Goal: Check status: Check status

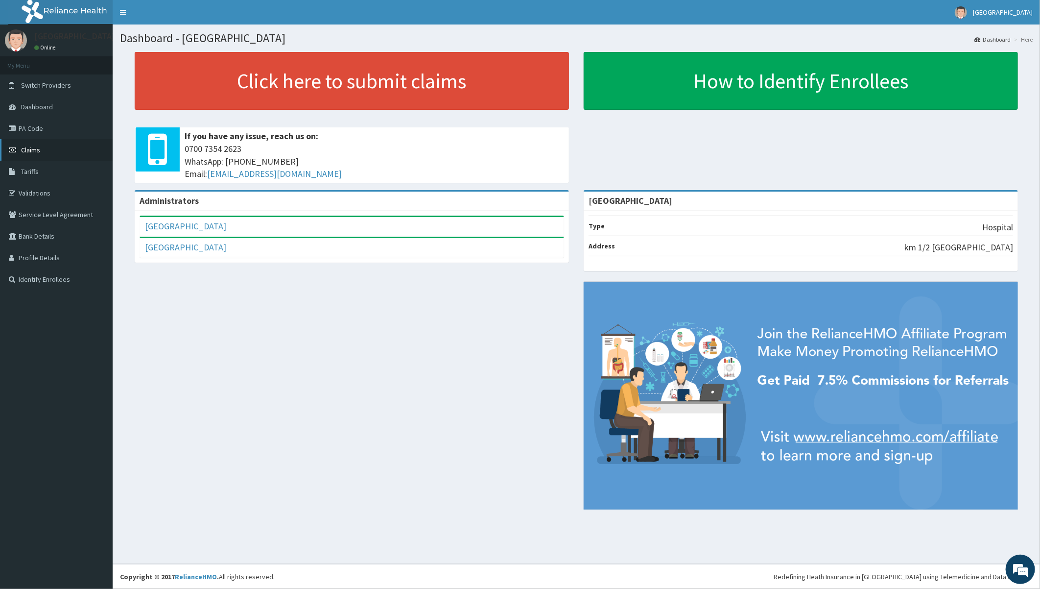
click at [32, 145] on span "Claims" at bounding box center [30, 149] width 19 height 9
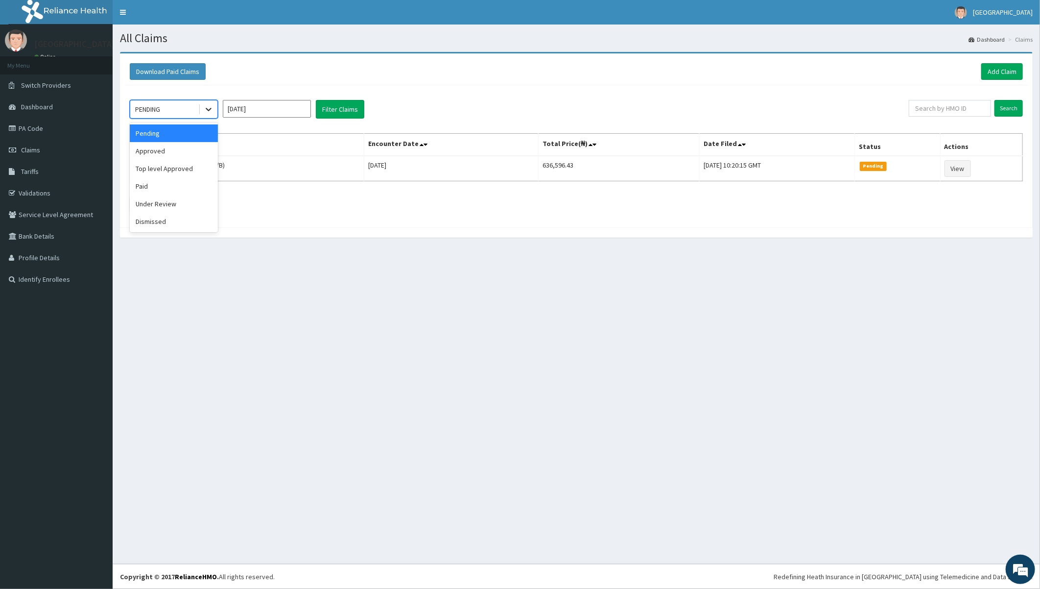
click at [211, 108] on icon at bounding box center [209, 109] width 6 height 3
click at [175, 197] on div "Under Review" at bounding box center [174, 204] width 88 height 18
click at [353, 111] on button "Filter Claims" at bounding box center [340, 109] width 48 height 19
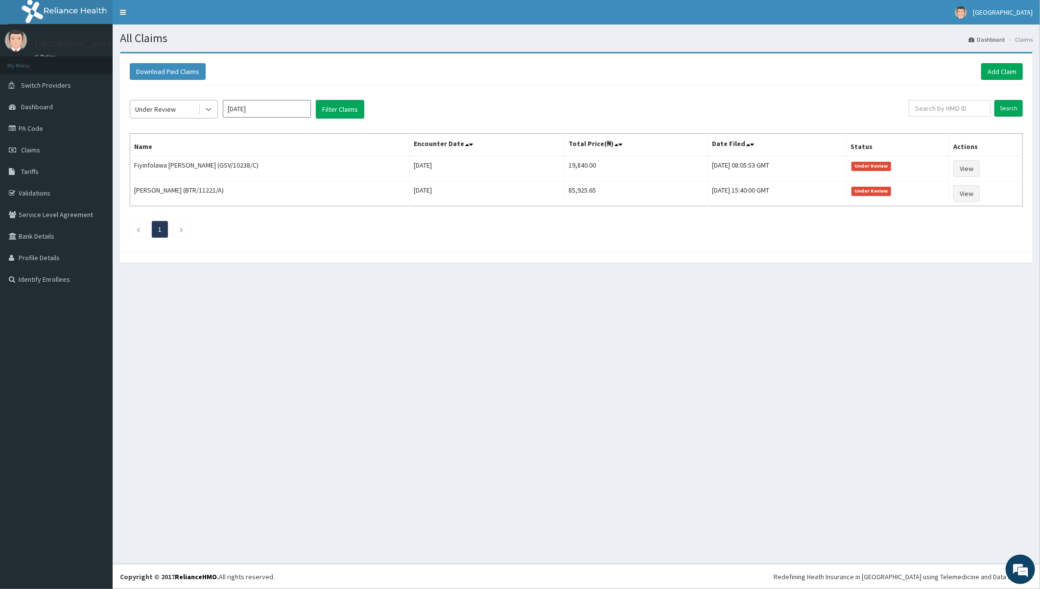
click at [212, 111] on icon at bounding box center [209, 109] width 10 height 10
click at [289, 111] on input "[DATE]" at bounding box center [267, 109] width 88 height 18
drag, startPoint x: 404, startPoint y: 117, endPoint x: 395, endPoint y: 119, distance: 10.2
click at [404, 116] on div "Under Review Aug 2025 Previous Year 2025 Jan Feb Mar Apr May Jun Jul Aug Sep Oc…" at bounding box center [519, 109] width 779 height 19
click at [251, 111] on input "[DATE]" at bounding box center [267, 109] width 88 height 18
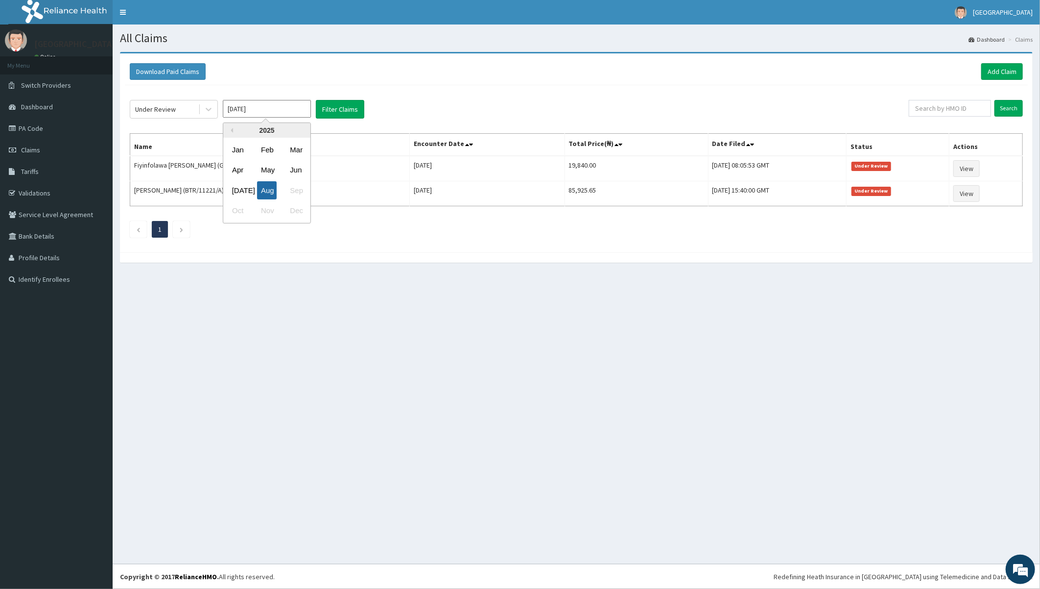
click at [266, 186] on div "Aug" at bounding box center [267, 190] width 20 height 18
click at [330, 112] on button "Filter Claims" at bounding box center [340, 109] width 48 height 19
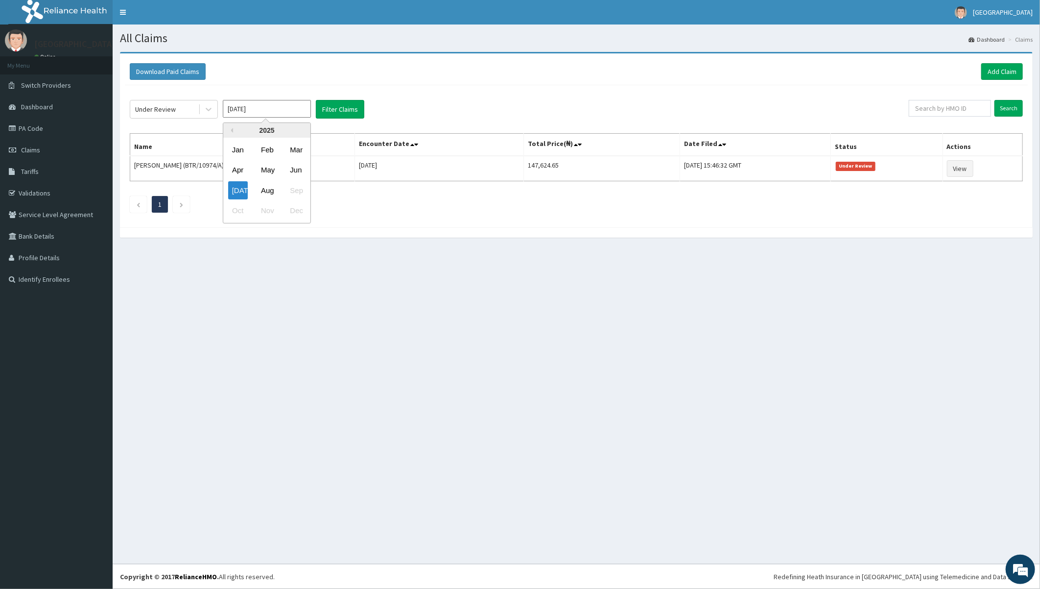
click at [272, 110] on input "[DATE]" at bounding box center [267, 109] width 88 height 18
click at [241, 184] on div "[DATE]" at bounding box center [238, 190] width 20 height 18
click at [330, 110] on button "Filter Claims" at bounding box center [340, 109] width 48 height 19
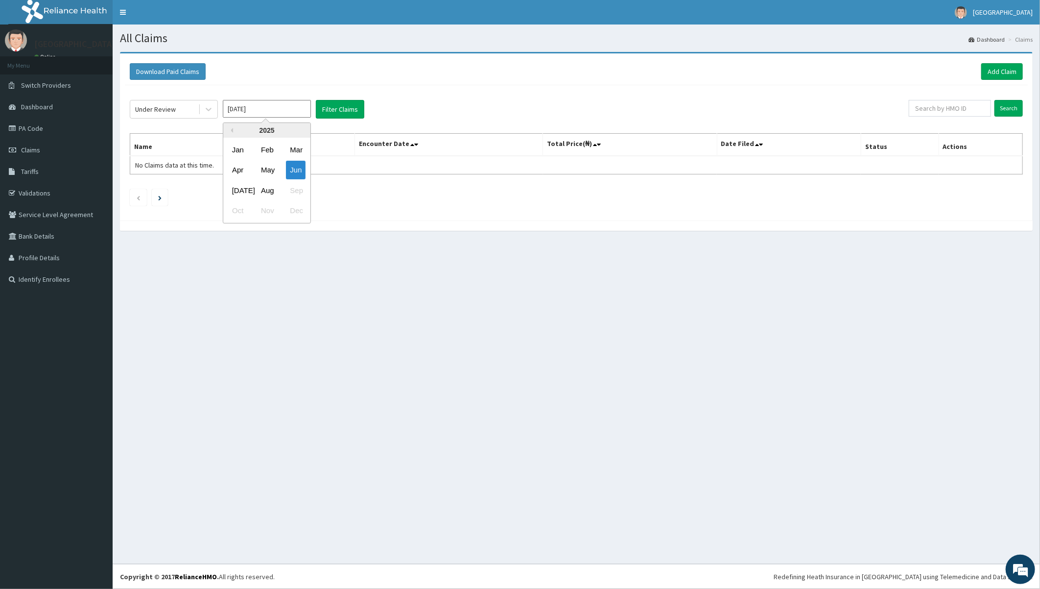
click at [273, 110] on input "Jun 2025" at bounding box center [267, 109] width 88 height 18
click at [261, 187] on div "Aug" at bounding box center [267, 190] width 20 height 18
type input "[DATE]"
click at [332, 113] on button "Filter Claims" at bounding box center [340, 109] width 48 height 19
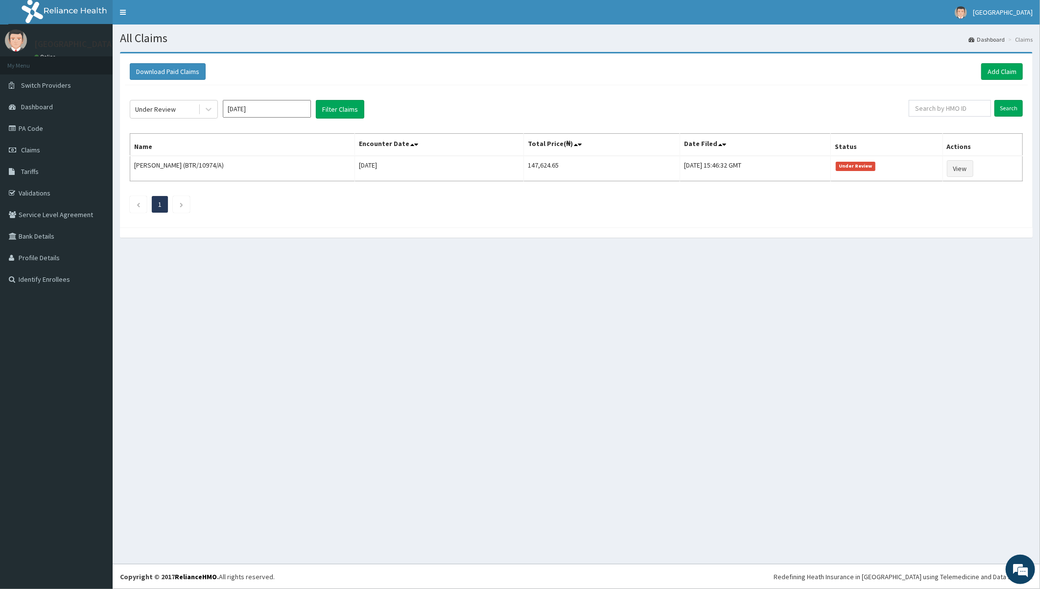
click at [277, 111] on input "[DATE]" at bounding box center [267, 109] width 88 height 18
click at [302, 191] on div "Jul Aug Sep" at bounding box center [266, 190] width 87 height 20
click at [275, 189] on div "Aug" at bounding box center [267, 190] width 20 height 18
click at [31, 144] on link "Claims" at bounding box center [56, 150] width 113 height 22
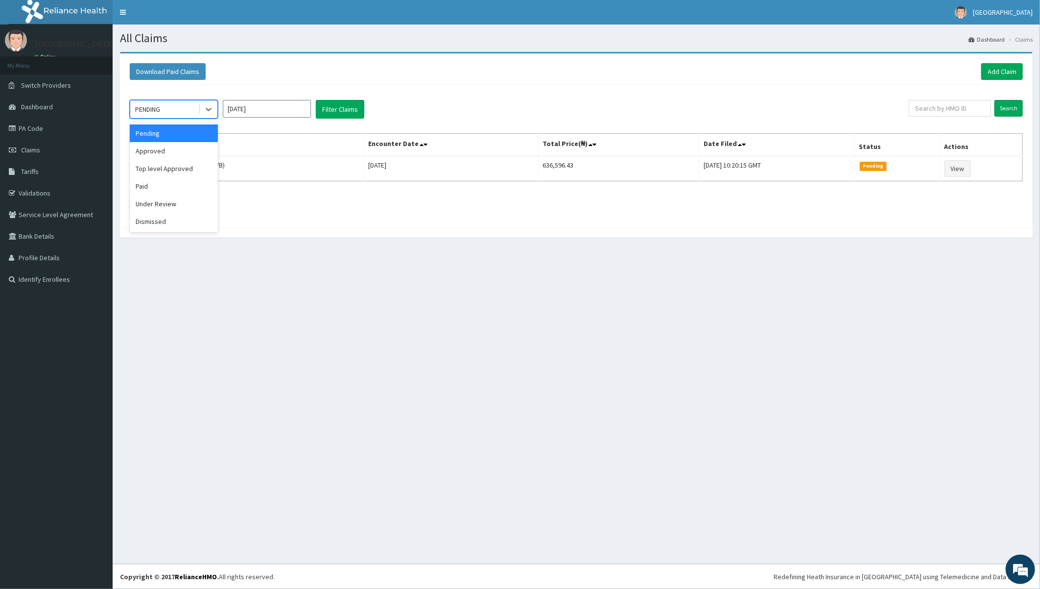
click at [189, 113] on div "PENDING" at bounding box center [164, 109] width 68 height 16
click at [418, 105] on div "PENDING [DATE] Filter Claims" at bounding box center [519, 109] width 779 height 19
click at [287, 110] on input "[DATE]" at bounding box center [267, 109] width 88 height 18
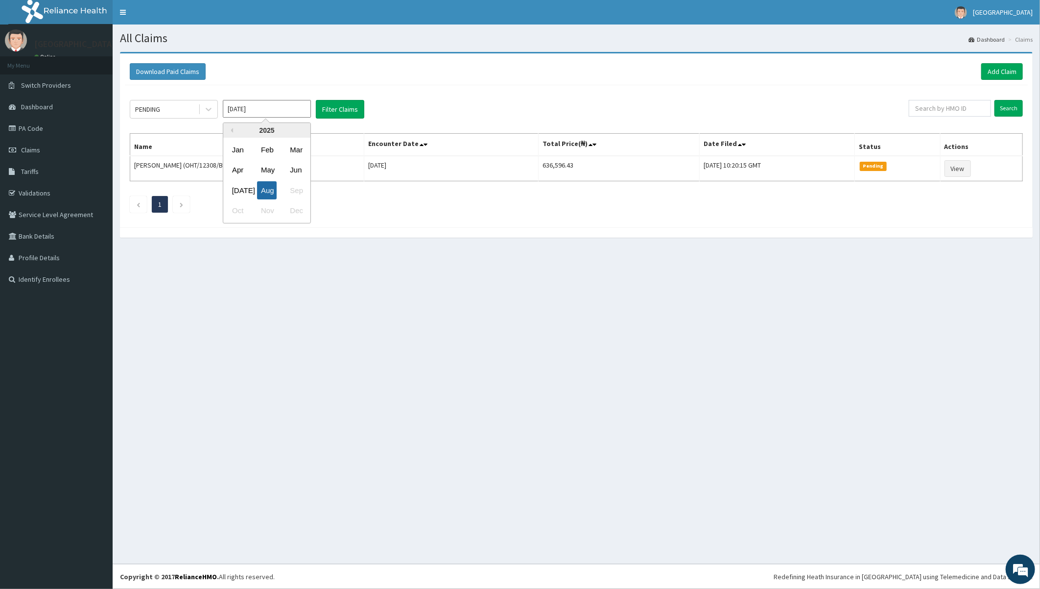
drag, startPoint x: 274, startPoint y: 190, endPoint x: 308, endPoint y: 166, distance: 41.6
click at [274, 189] on div "Aug" at bounding box center [267, 190] width 20 height 18
type input "[DATE]"
click at [335, 110] on button "Filter Claims" at bounding box center [340, 109] width 48 height 19
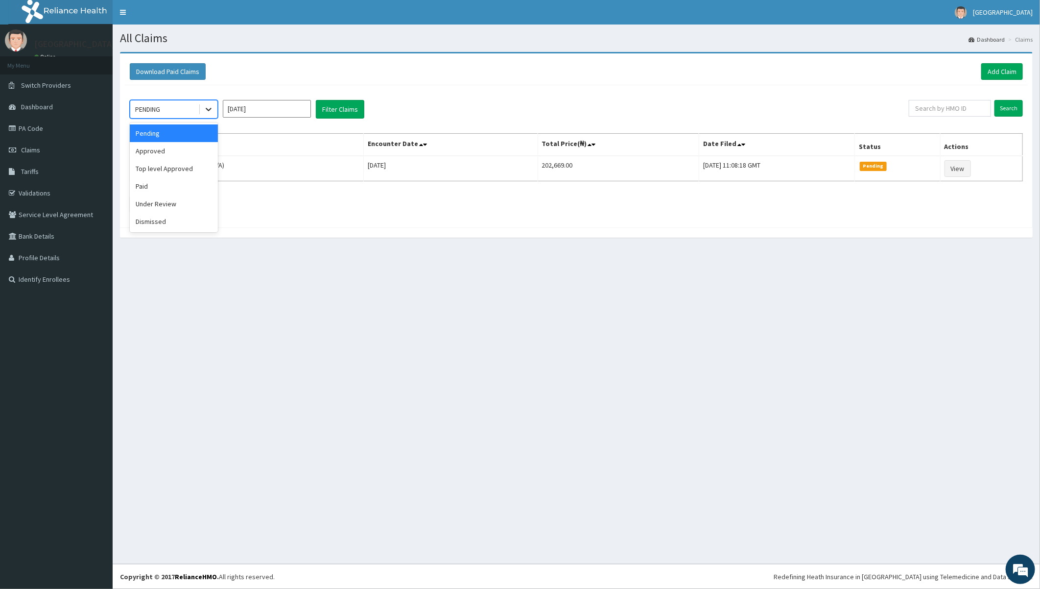
click at [209, 110] on icon at bounding box center [209, 109] width 6 height 3
click at [154, 199] on div "Under Review" at bounding box center [174, 204] width 88 height 18
click at [333, 116] on button "Filter Claims" at bounding box center [340, 109] width 48 height 19
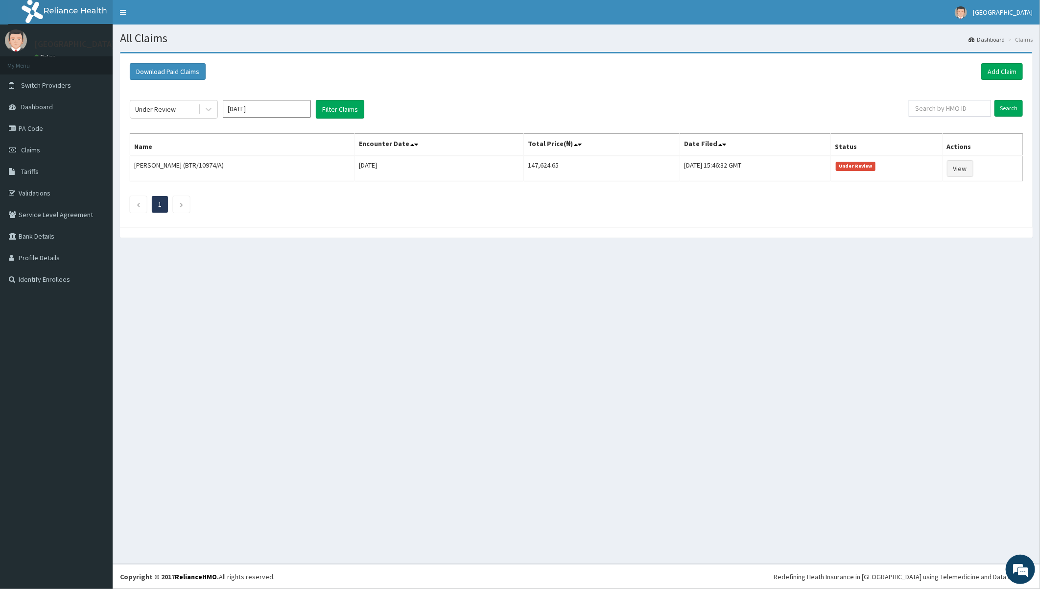
click at [268, 106] on input "[DATE]" at bounding box center [267, 109] width 88 height 18
drag, startPoint x: 348, startPoint y: 201, endPoint x: 338, endPoint y: 192, distance: 13.2
click at [349, 201] on div "Previous Year [DATE] Feb Mar Apr May Jun [DATE] Aug Sep Oct Nov Dec" at bounding box center [281, 173] width 166 height 103
click at [319, 223] on div "Previous Year [DATE] Feb Mar Apr May Jun [DATE] Aug Sep Oct Nov Dec" at bounding box center [281, 173] width 166 height 103
click at [202, 107] on div at bounding box center [209, 109] width 18 height 18
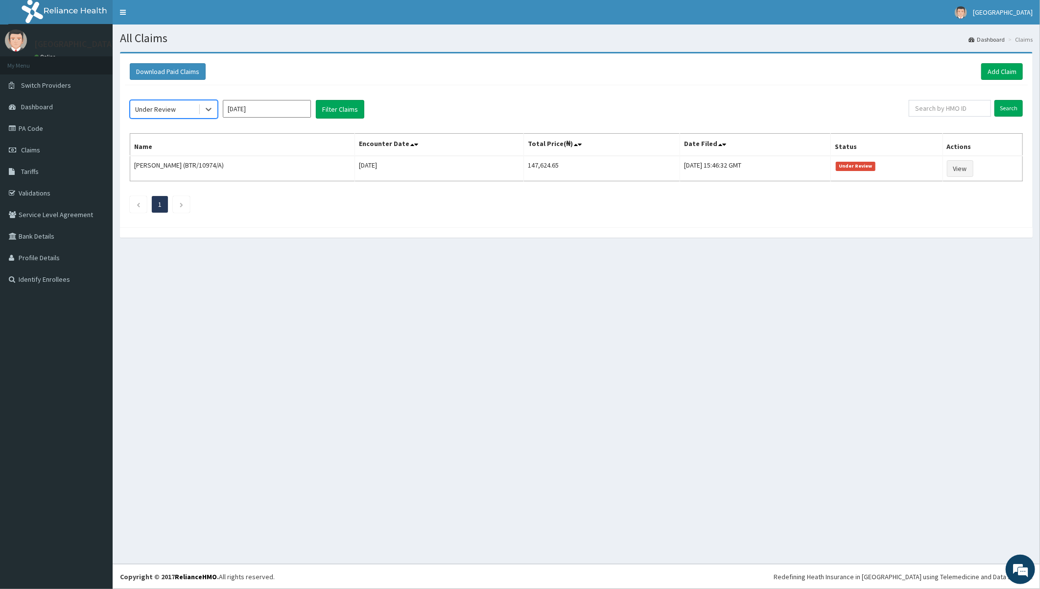
click at [173, 111] on div "Under Review" at bounding box center [155, 109] width 41 height 10
click at [42, 147] on link "Claims" at bounding box center [56, 150] width 113 height 22
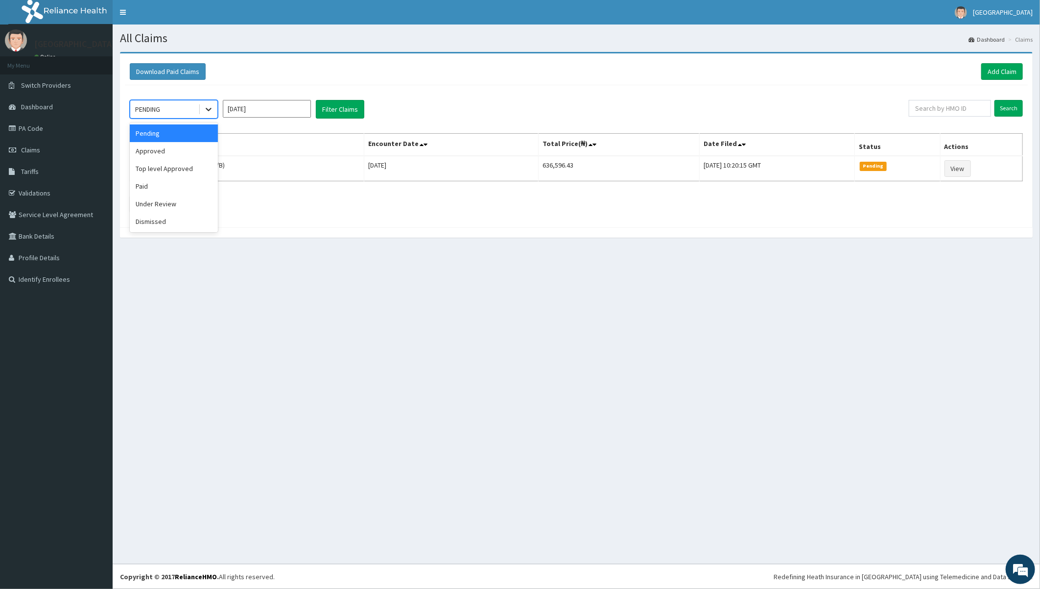
click at [212, 110] on icon at bounding box center [209, 109] width 10 height 10
click at [170, 203] on div "Under Review" at bounding box center [174, 204] width 88 height 18
click at [334, 108] on button "Filter Claims" at bounding box center [340, 109] width 48 height 19
